Goal: Transaction & Acquisition: Obtain resource

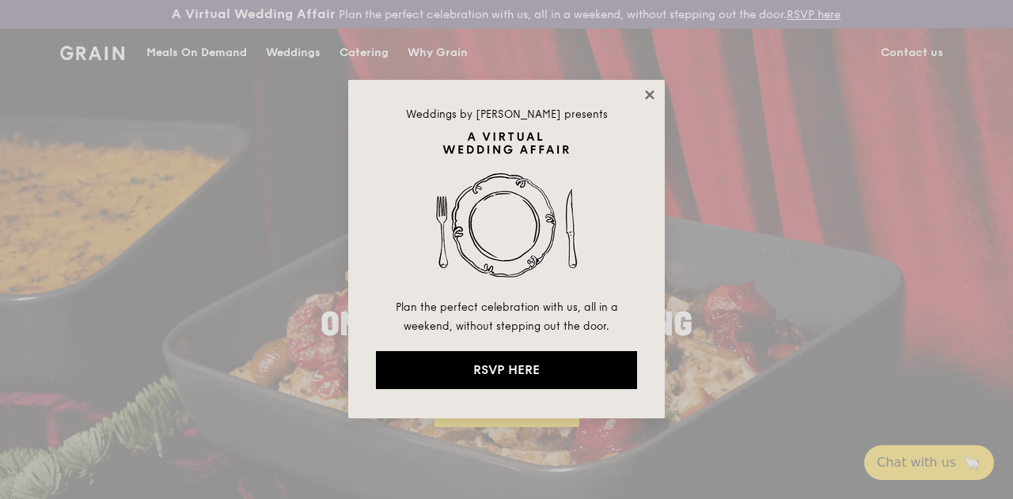
click at [645, 93] on icon at bounding box center [650, 95] width 14 height 14
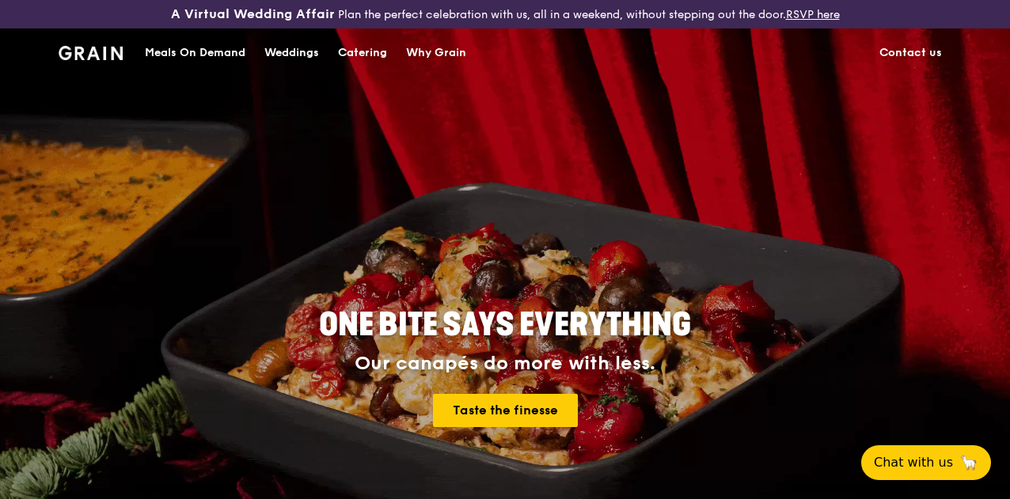
click at [361, 70] on div "Catering" at bounding box center [362, 52] width 49 height 47
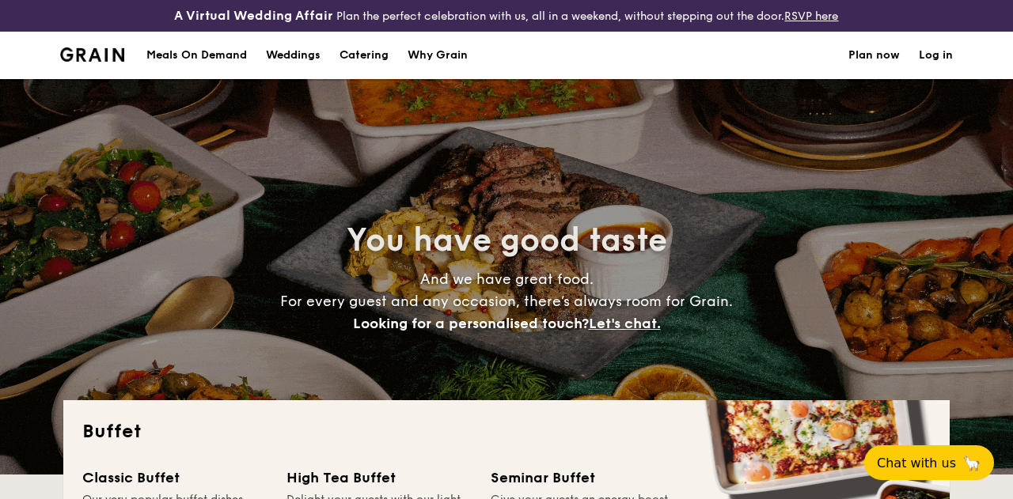
select select
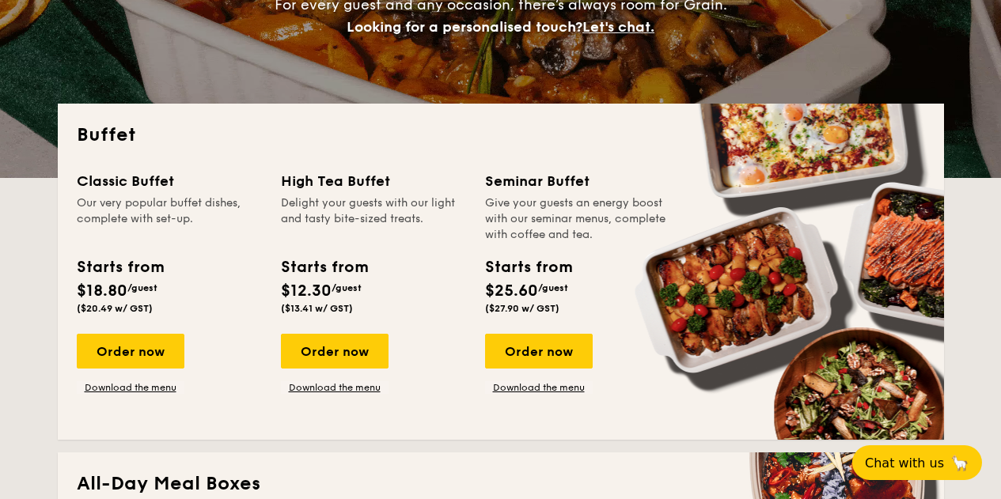
scroll to position [302, 0]
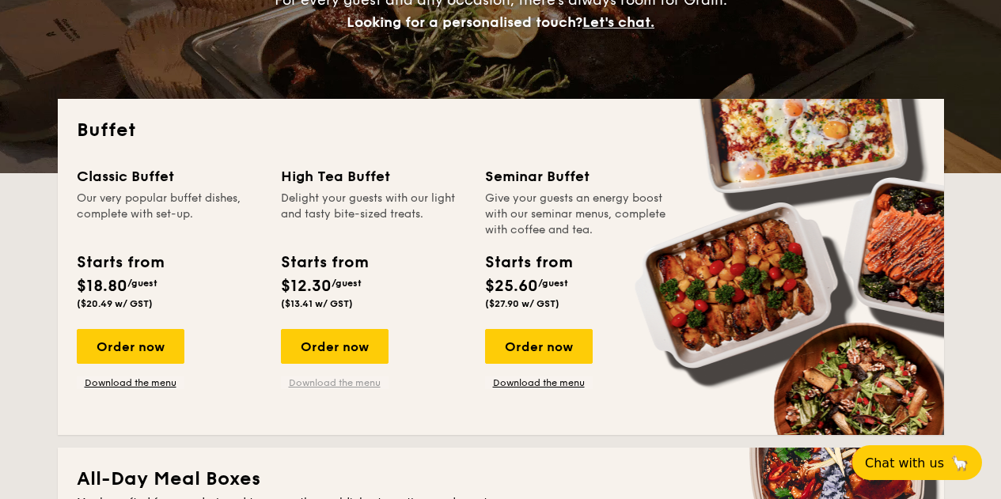
click at [335, 389] on link "Download the menu" at bounding box center [335, 383] width 108 height 13
click at [135, 389] on link "Download the menu" at bounding box center [131, 383] width 108 height 13
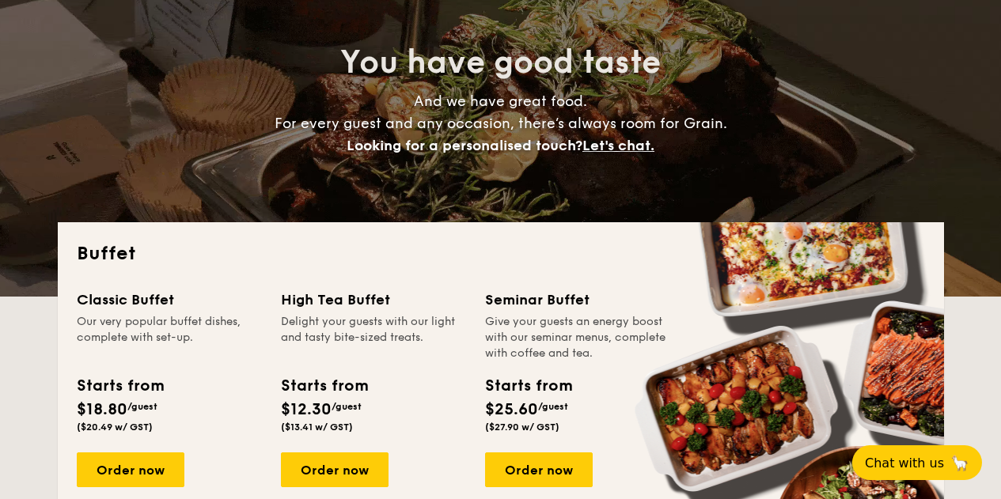
scroll to position [0, 0]
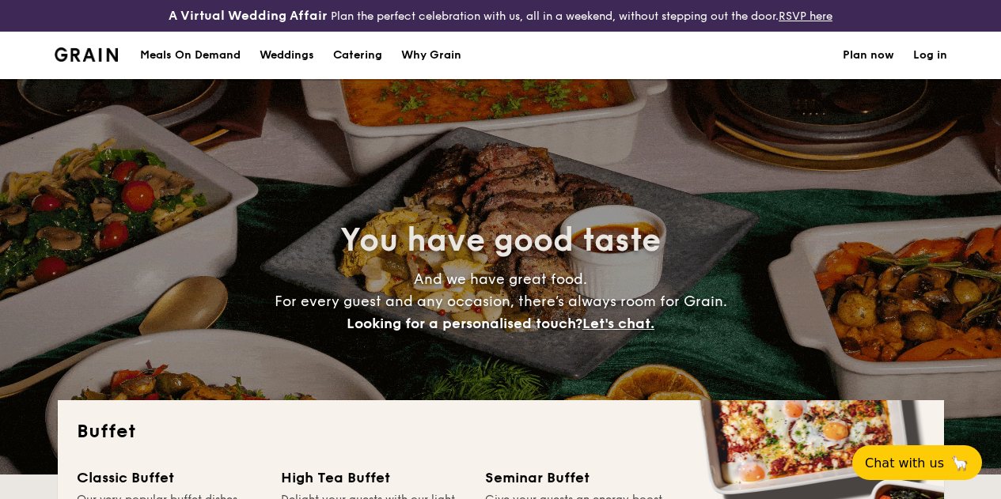
click at [373, 60] on h1 "Catering" at bounding box center [357, 55] width 49 height 47
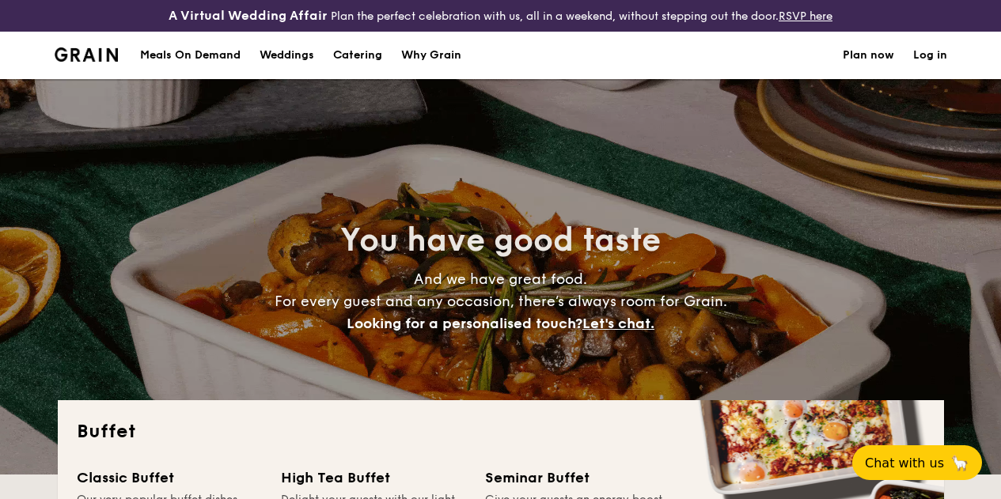
click at [370, 67] on h1 "Catering" at bounding box center [357, 55] width 49 height 47
